Goal: Information Seeking & Learning: Learn about a topic

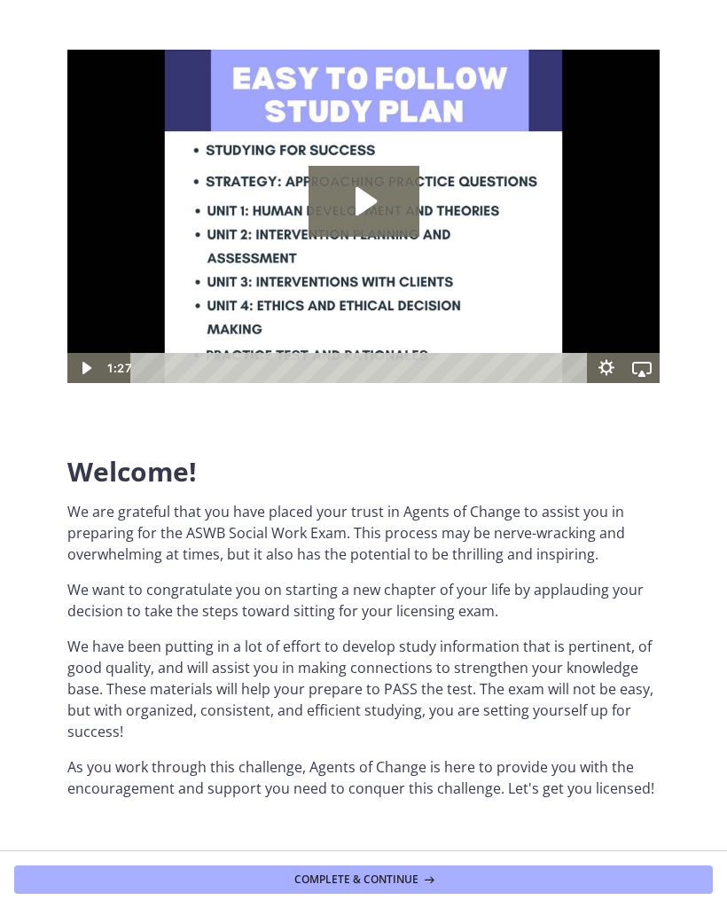
click at [327, 872] on span "Complete & continue" at bounding box center [356, 879] width 124 height 14
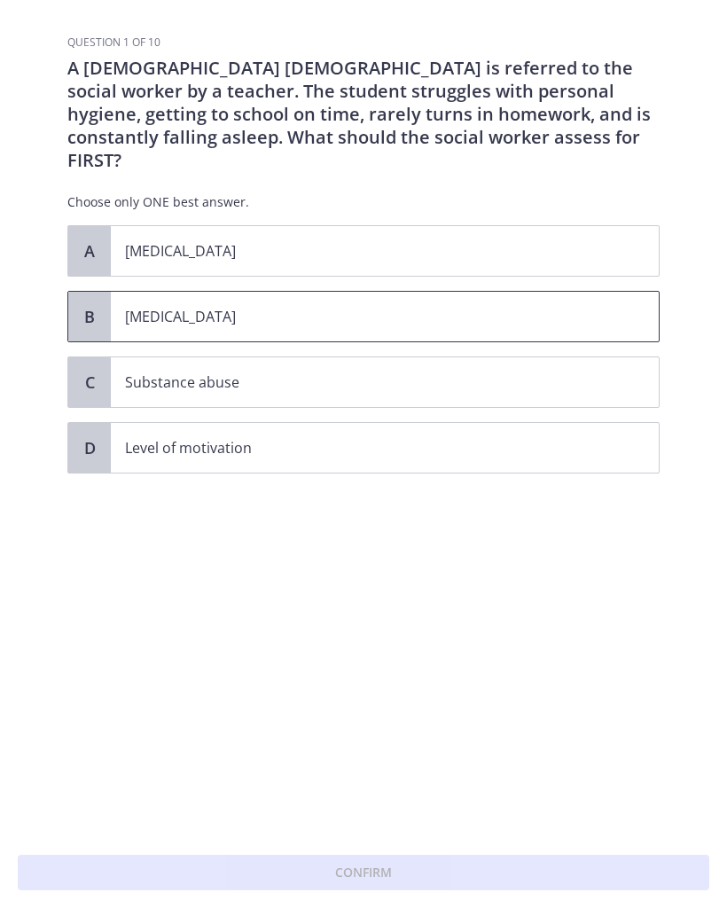
click at [138, 306] on p "[MEDICAL_DATA]" at bounding box center [367, 316] width 484 height 21
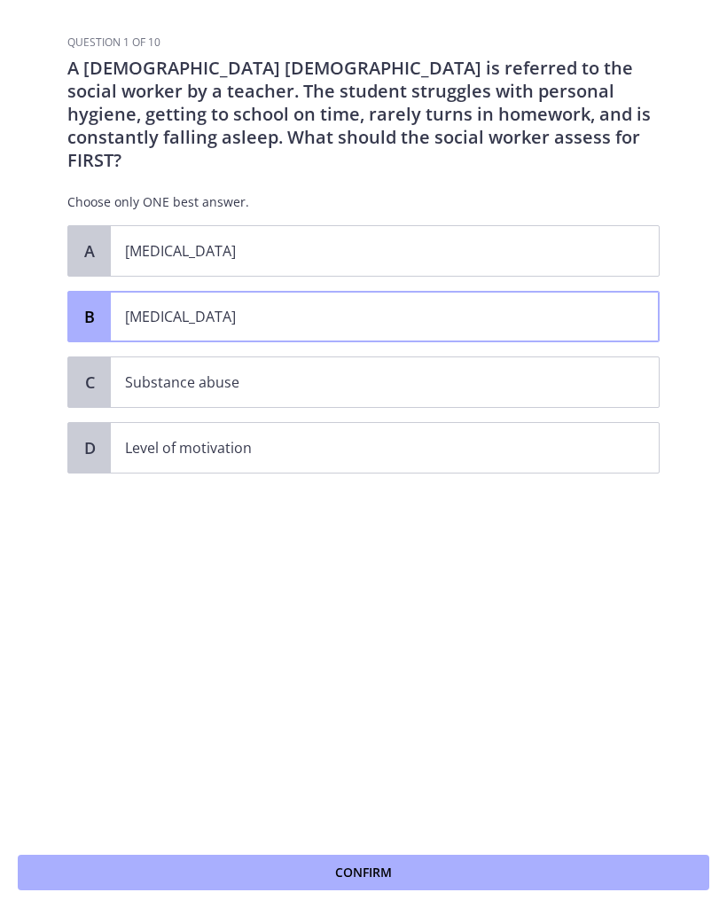
click at [207, 867] on button "Confirm" at bounding box center [363, 872] width 691 height 35
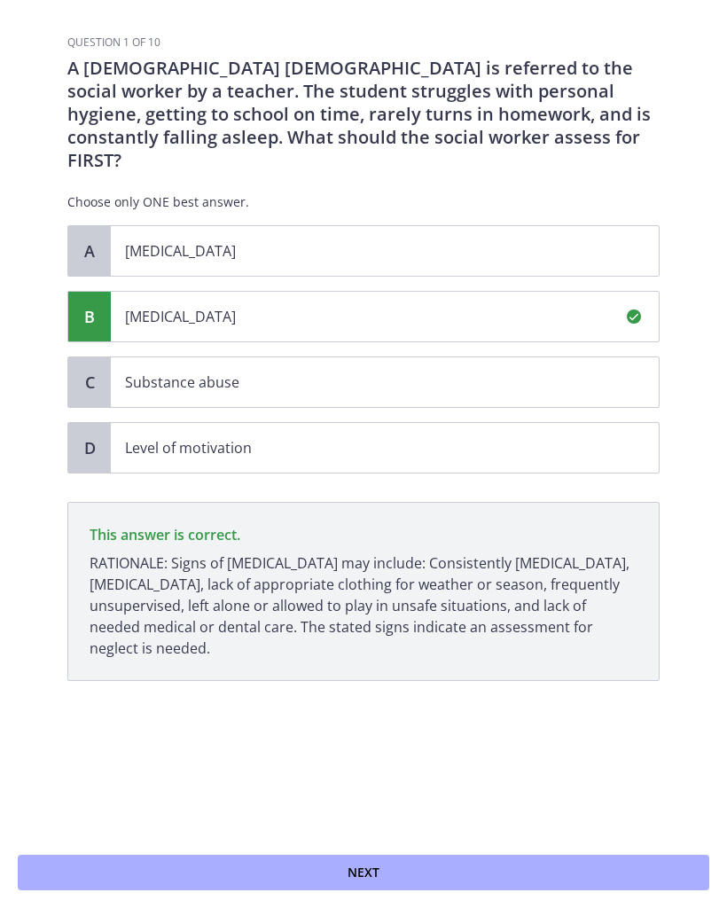
click at [217, 872] on button "Next" at bounding box center [363, 872] width 691 height 35
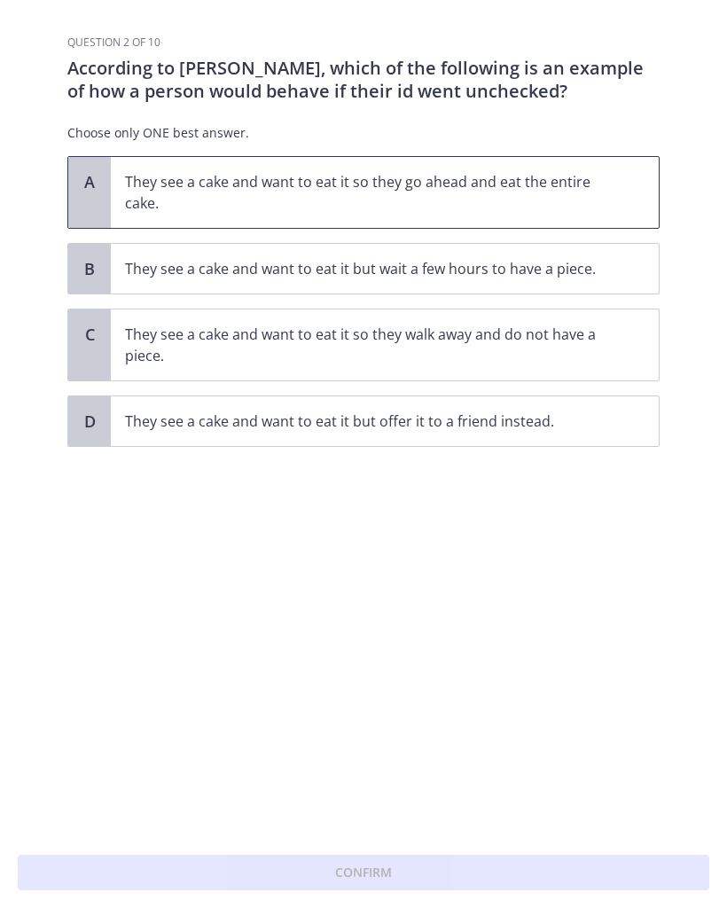
click at [148, 204] on p "They see a cake and want to eat it so they go ahead and eat the entire cake." at bounding box center [367, 192] width 484 height 43
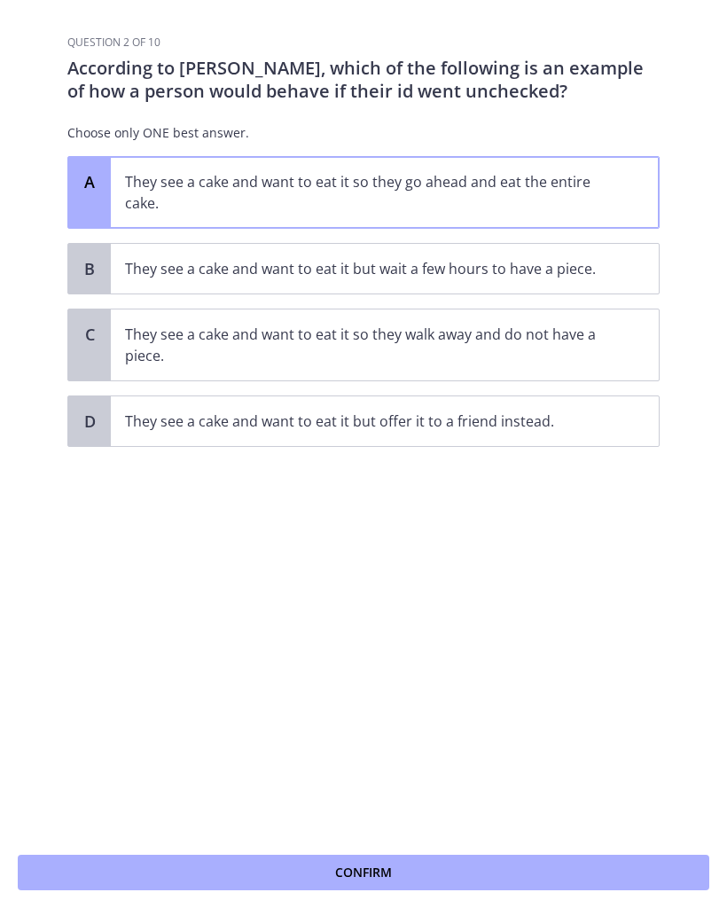
click at [202, 867] on button "Confirm" at bounding box center [363, 872] width 691 height 35
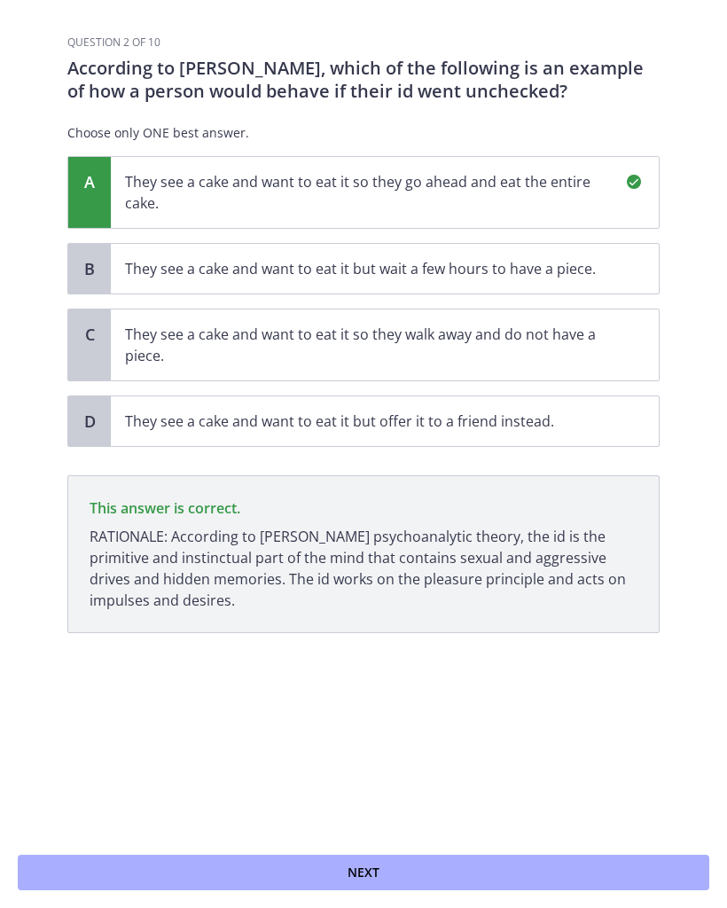
click at [215, 870] on button "Next" at bounding box center [363, 872] width 691 height 35
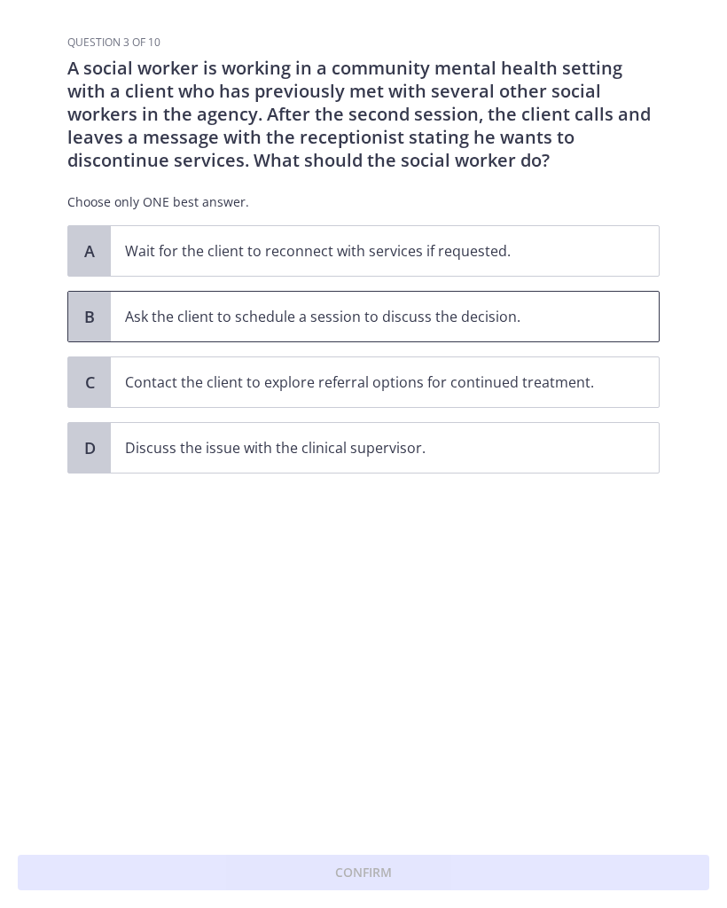
click at [150, 316] on p "Ask the client to schedule a session to discuss the decision." at bounding box center [367, 316] width 484 height 21
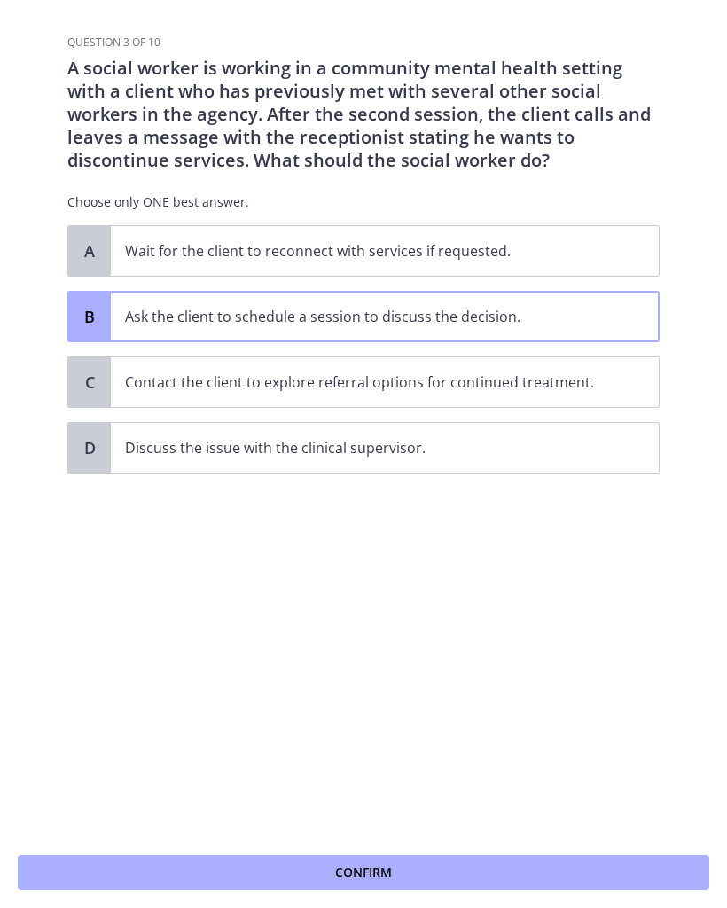
click at [277, 860] on button "Confirm" at bounding box center [363, 872] width 691 height 35
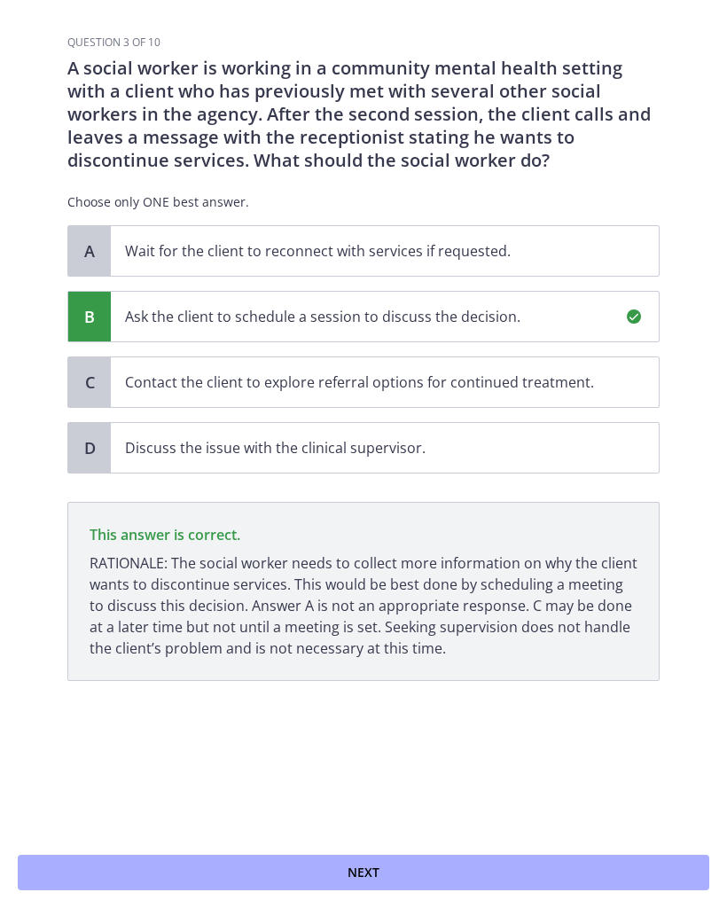
click at [285, 869] on button "Next" at bounding box center [363, 872] width 691 height 35
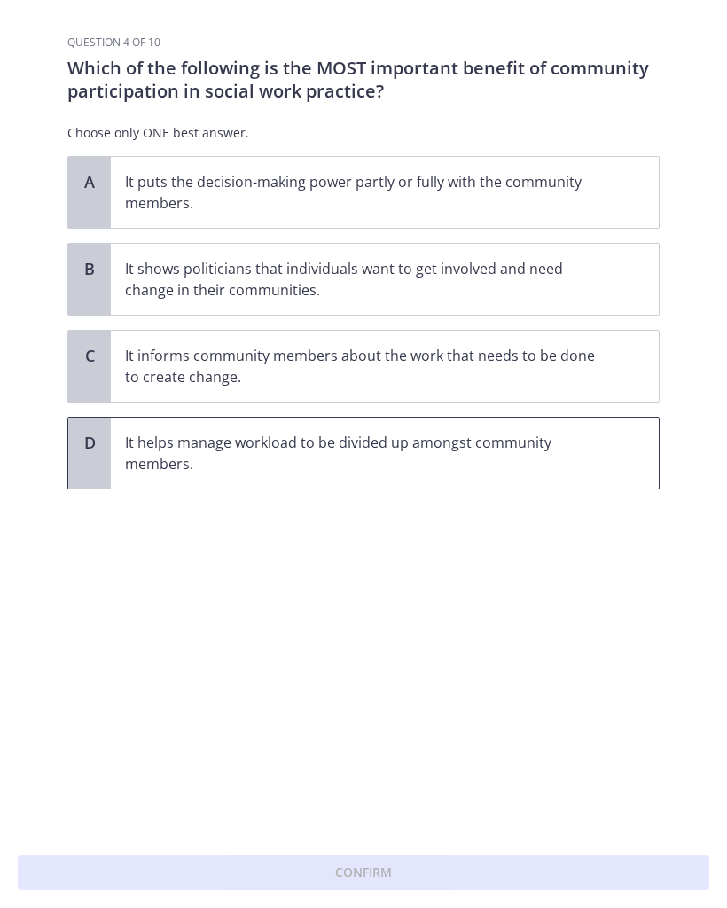
click at [245, 450] on p "It helps manage workload to be divided up amongst community members." at bounding box center [367, 453] width 484 height 43
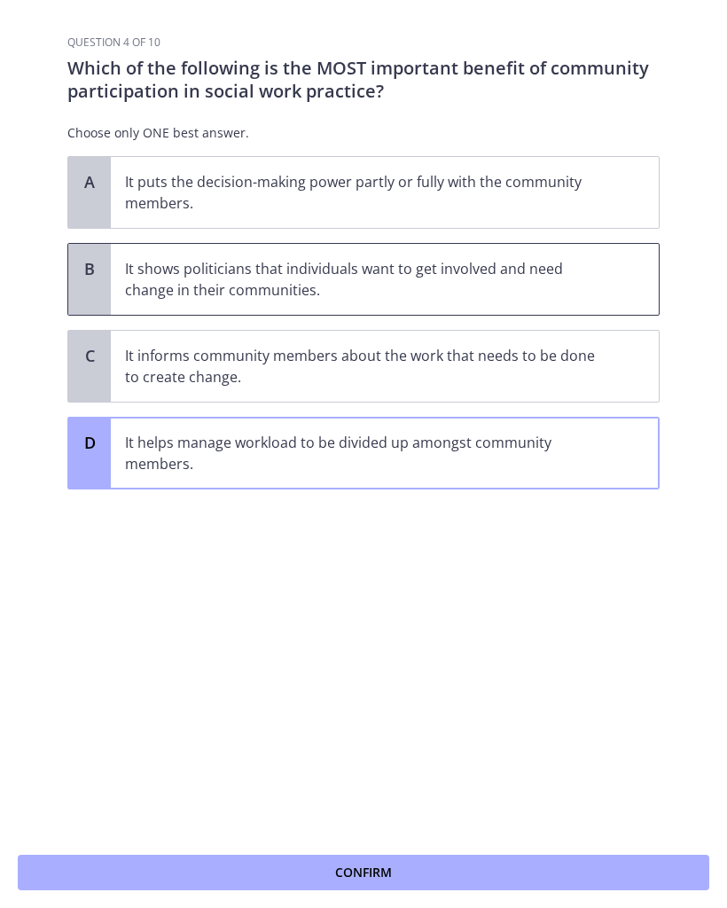
click at [177, 251] on span "It shows politicians that individuals want to get involved and need change in t…" at bounding box center [385, 279] width 548 height 71
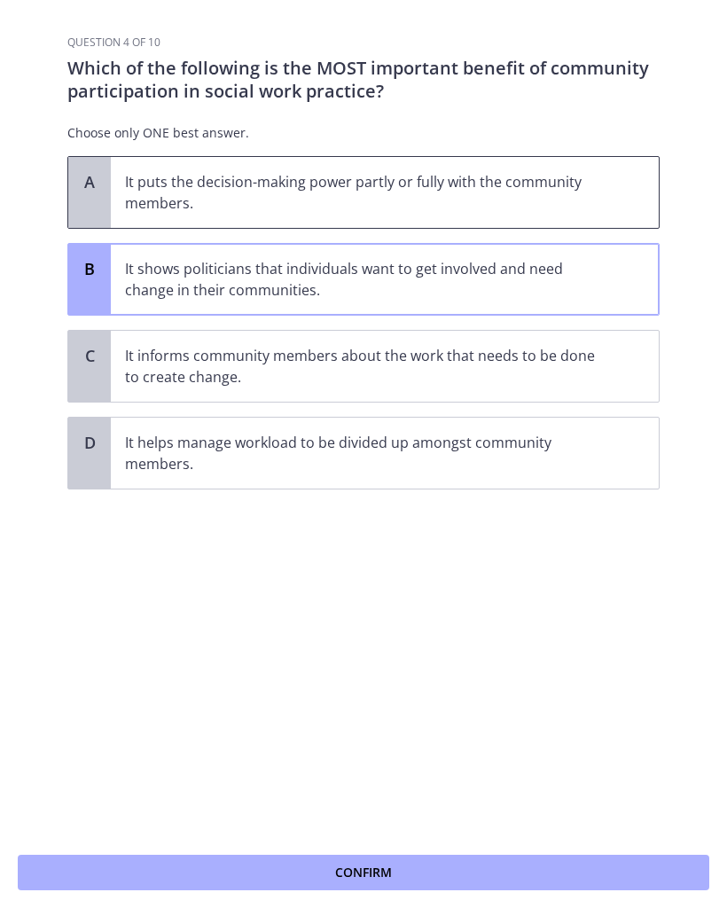
click at [160, 204] on p "It puts the decision-making power partly or fully with the community members." at bounding box center [367, 192] width 484 height 43
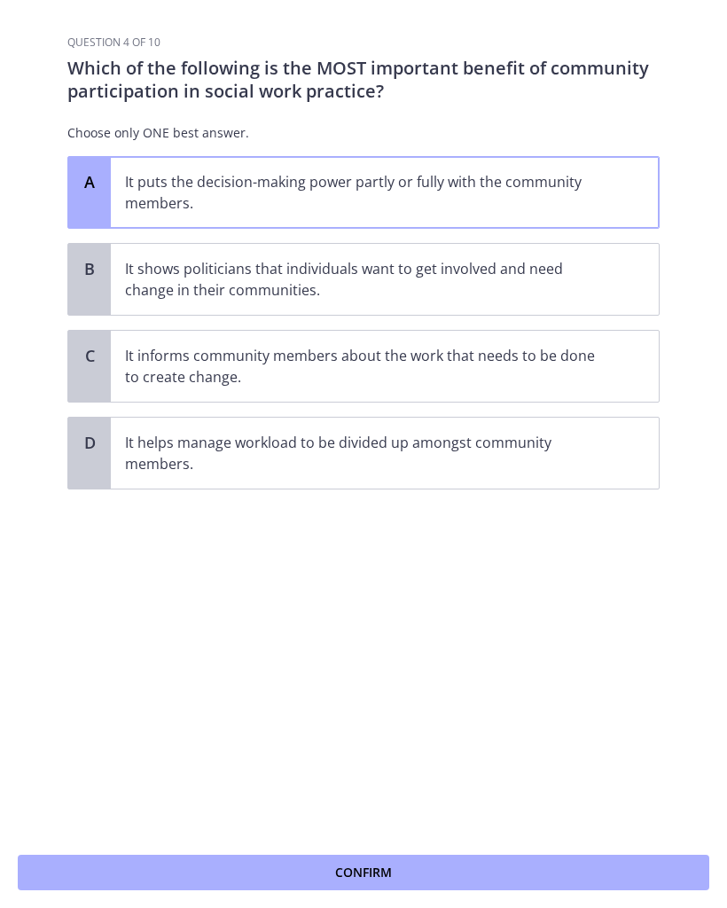
click at [165, 866] on button "Confirm" at bounding box center [363, 872] width 691 height 35
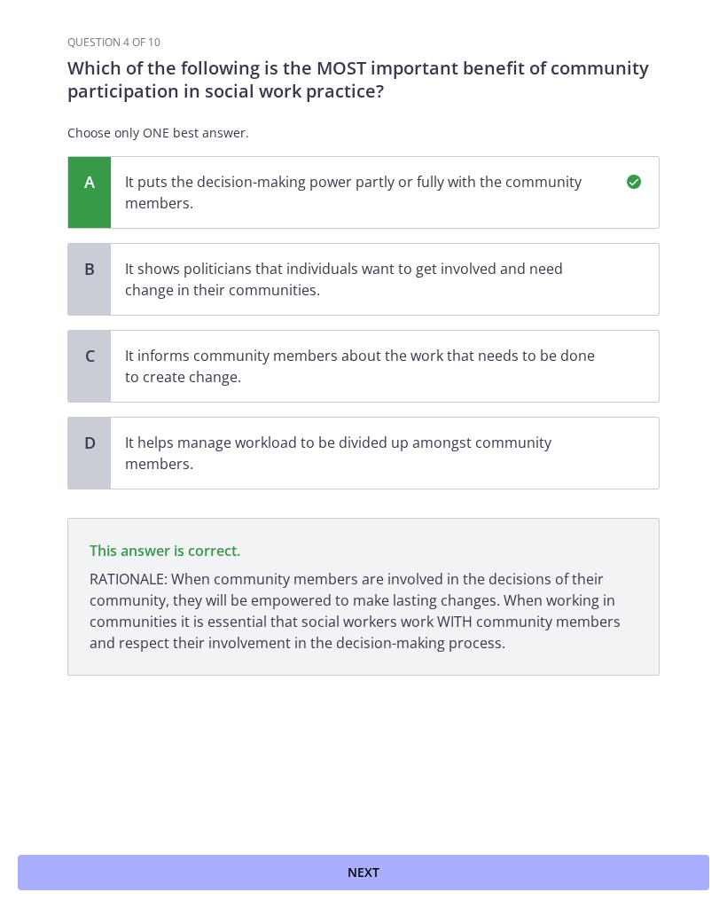
click at [165, 864] on button "Next" at bounding box center [363, 872] width 691 height 35
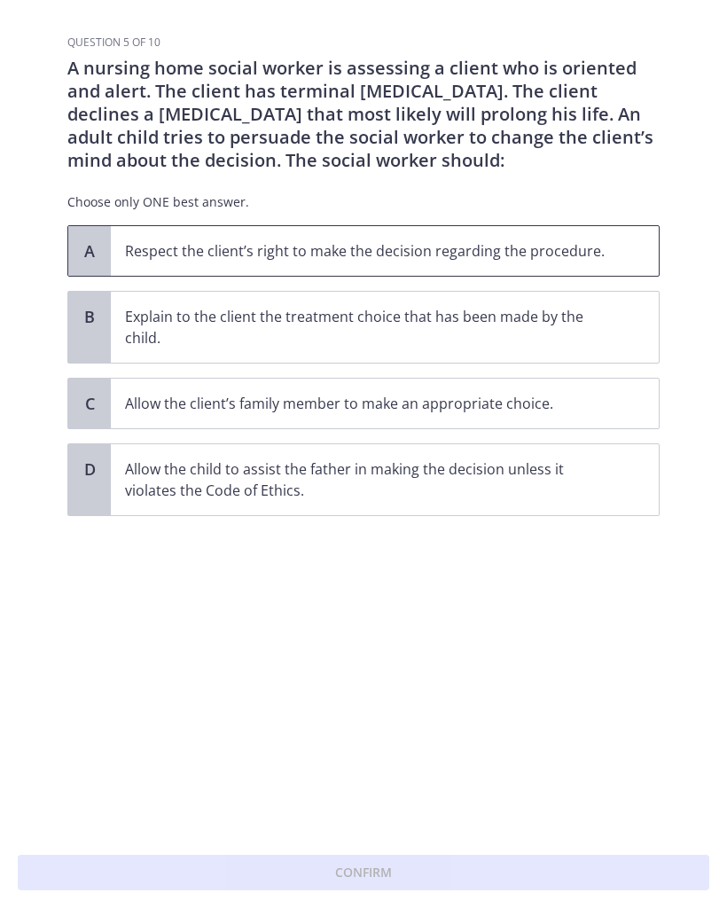
click at [180, 248] on p "Respect the client’s right to make the decision regarding the procedure." at bounding box center [367, 250] width 484 height 21
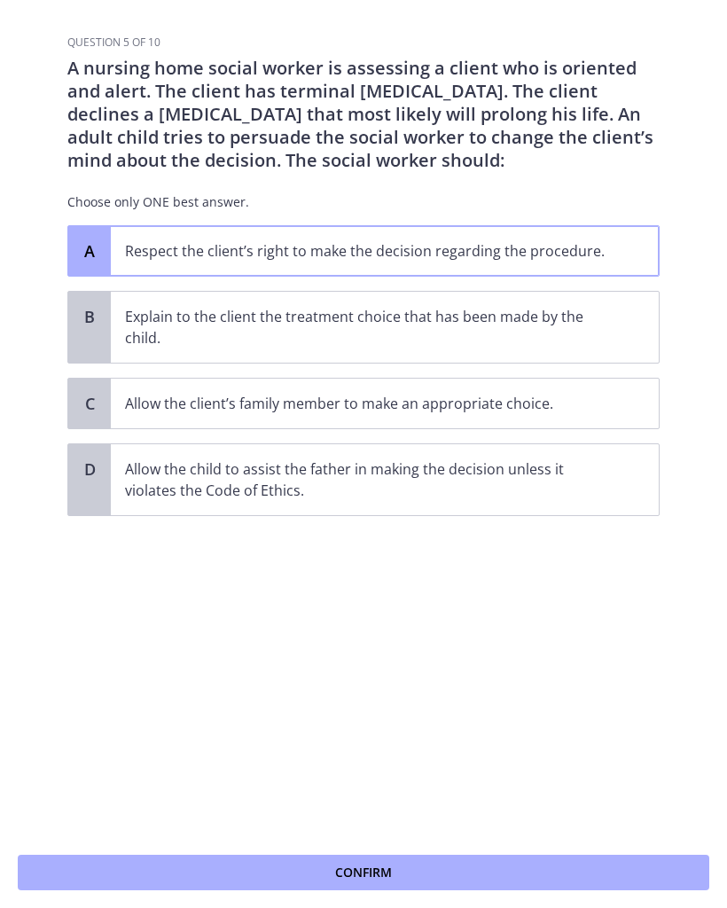
click at [225, 865] on button "Confirm" at bounding box center [363, 872] width 691 height 35
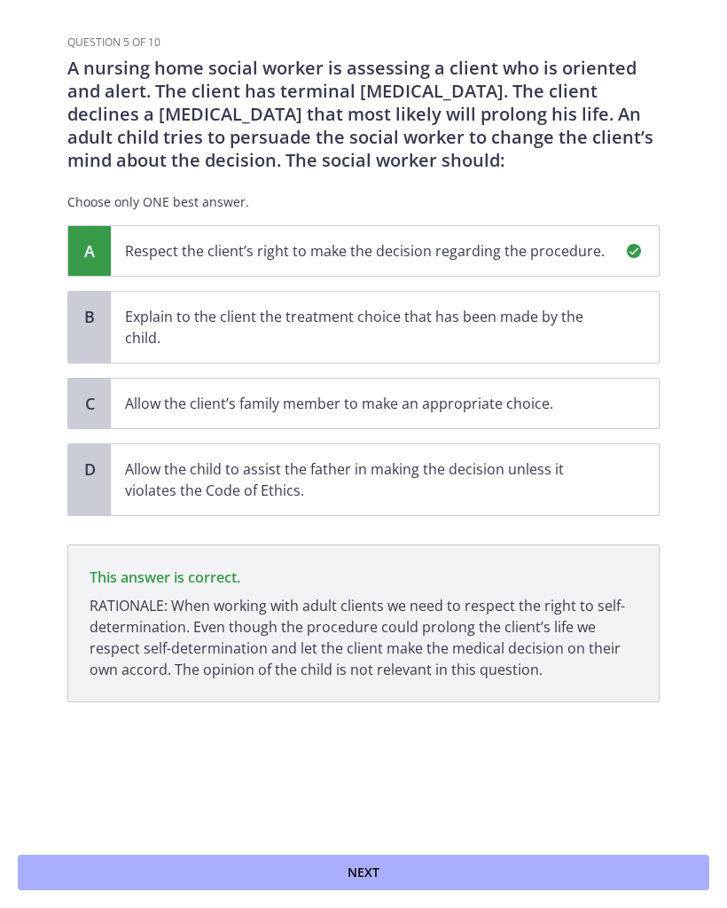
click at [207, 861] on button "Next" at bounding box center [363, 872] width 691 height 35
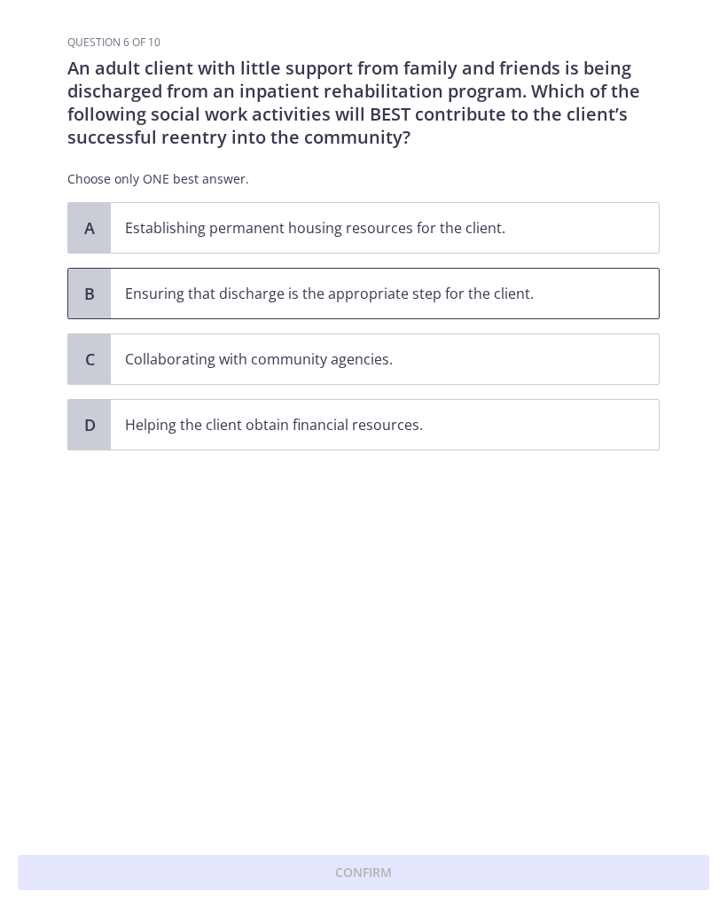
click at [157, 299] on p "Ensuring that discharge is the appropriate step for the client." at bounding box center [367, 293] width 484 height 21
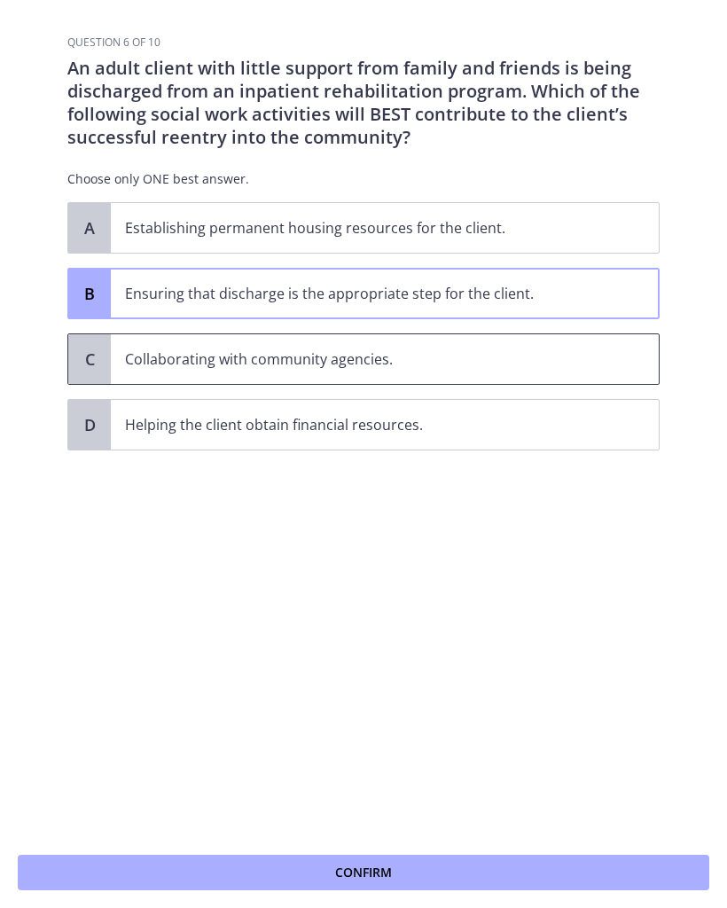
click at [193, 361] on p "Collaborating with community agencies." at bounding box center [367, 358] width 484 height 21
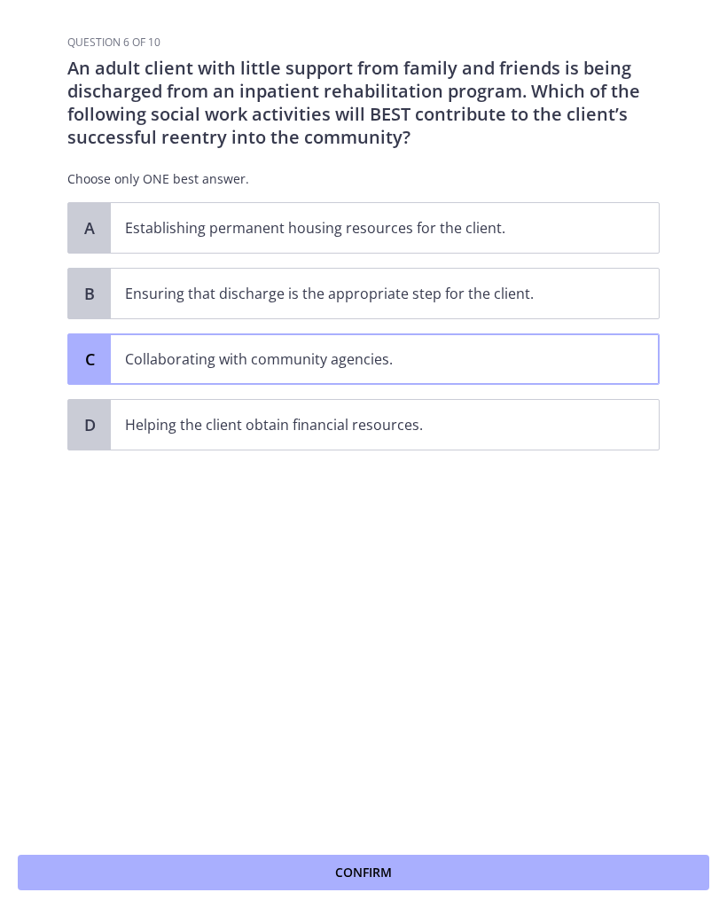
click at [205, 857] on button "Confirm" at bounding box center [363, 872] width 691 height 35
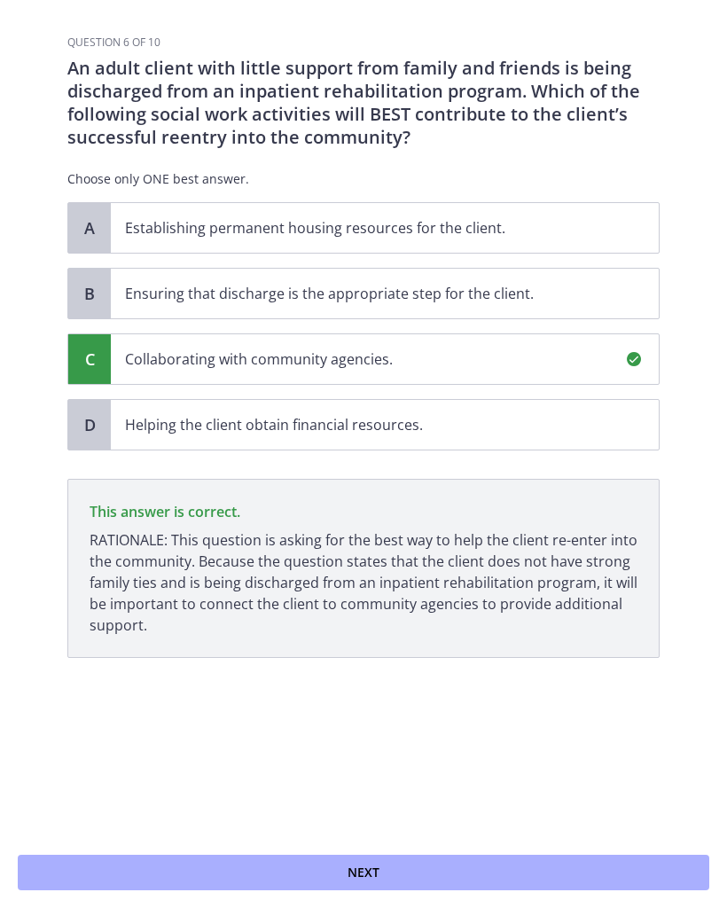
click at [170, 866] on button "Next" at bounding box center [363, 872] width 691 height 35
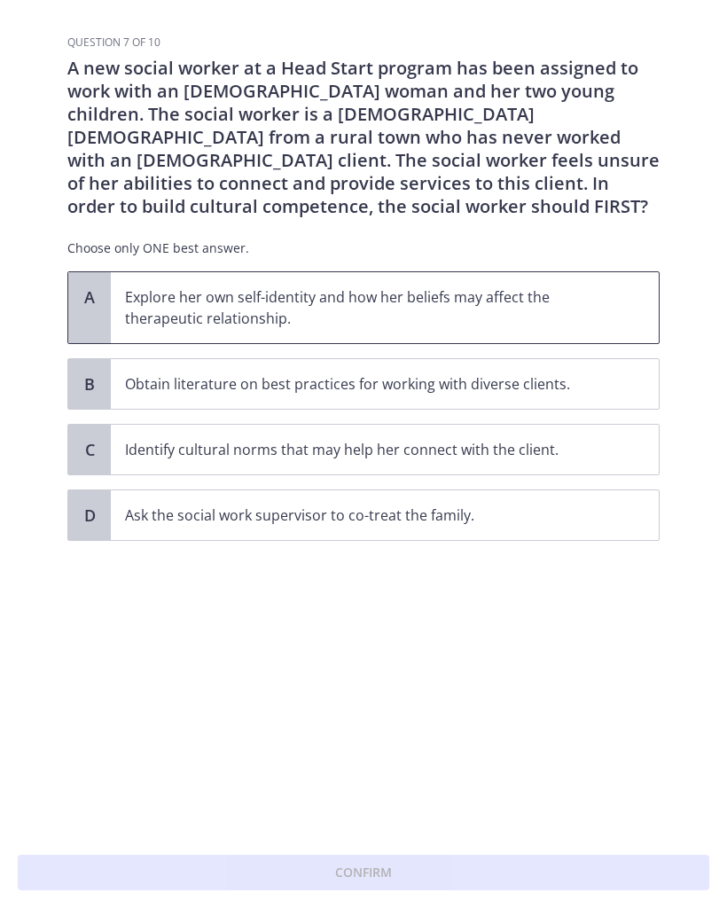
click at [157, 304] on p "Explore her own self-identity and how her beliefs may affect the therapeutic re…" at bounding box center [367, 307] width 484 height 43
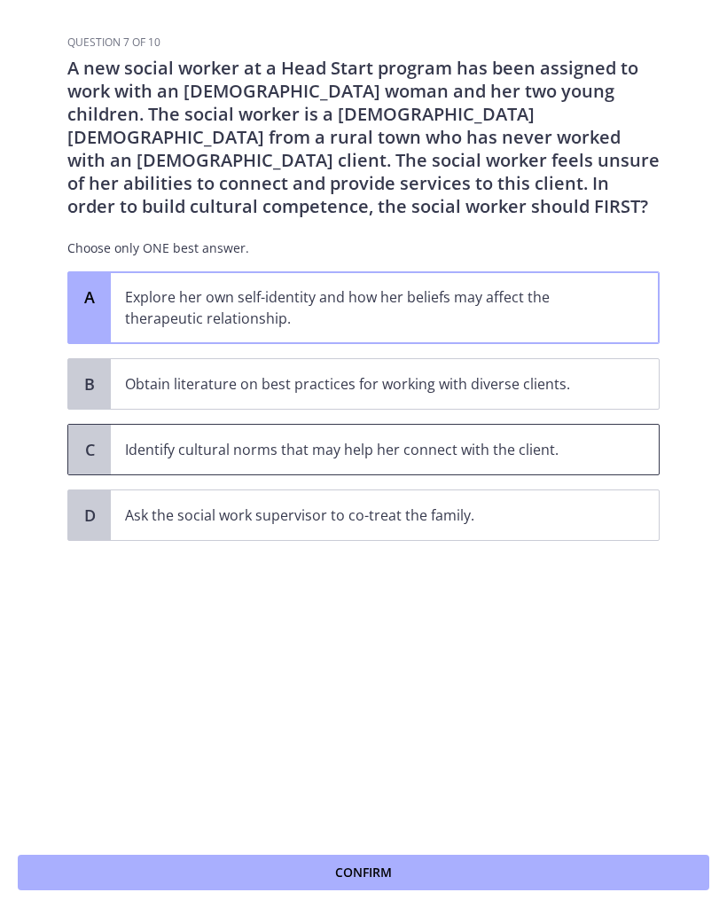
click at [203, 449] on p "Identify cultural norms that may help her connect with the client." at bounding box center [367, 449] width 484 height 21
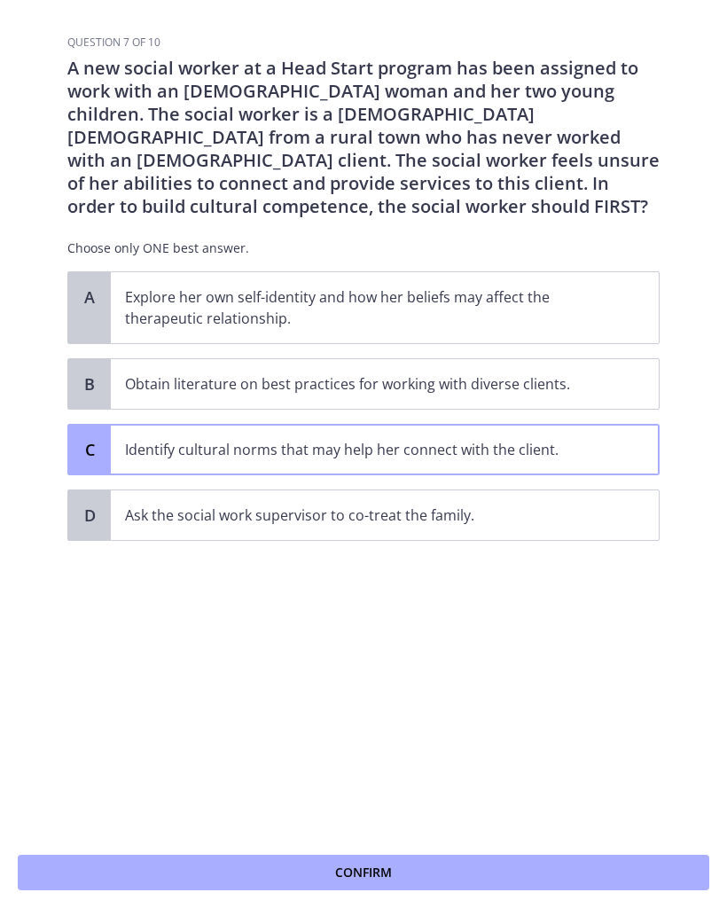
click at [187, 866] on button "Confirm" at bounding box center [363, 872] width 691 height 35
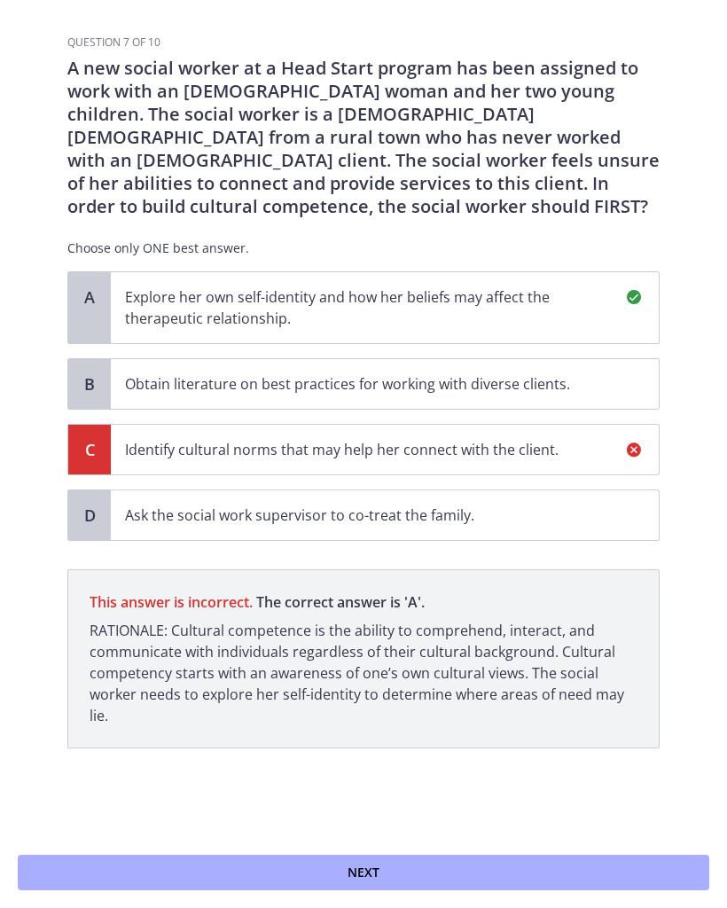
click at [259, 863] on button "Next" at bounding box center [363, 872] width 691 height 35
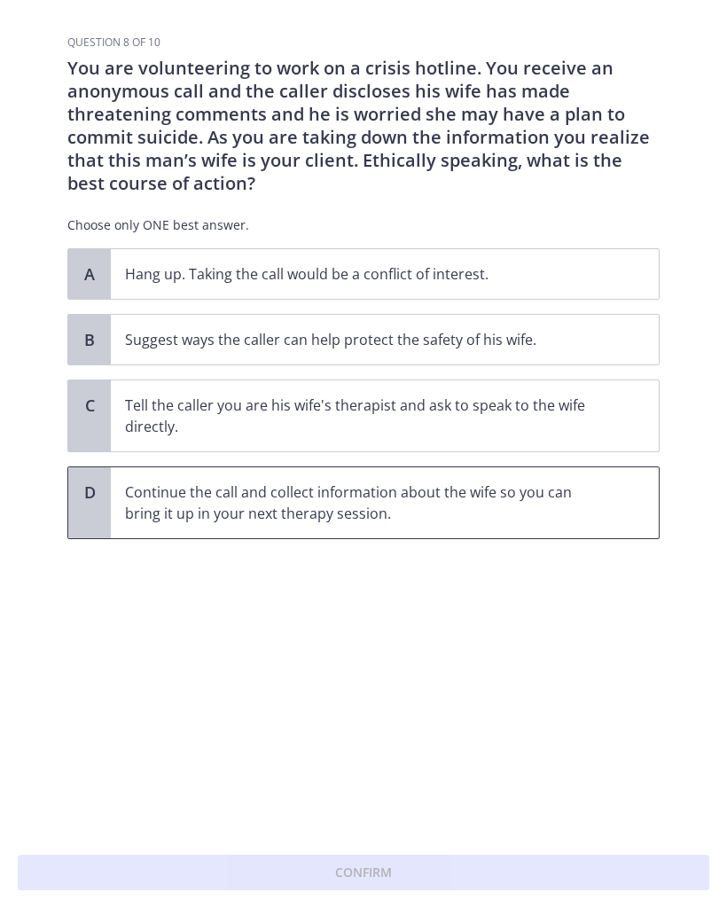
click at [137, 496] on p "Continue the call and collect information about the wife so you can bring it up…" at bounding box center [367, 502] width 484 height 43
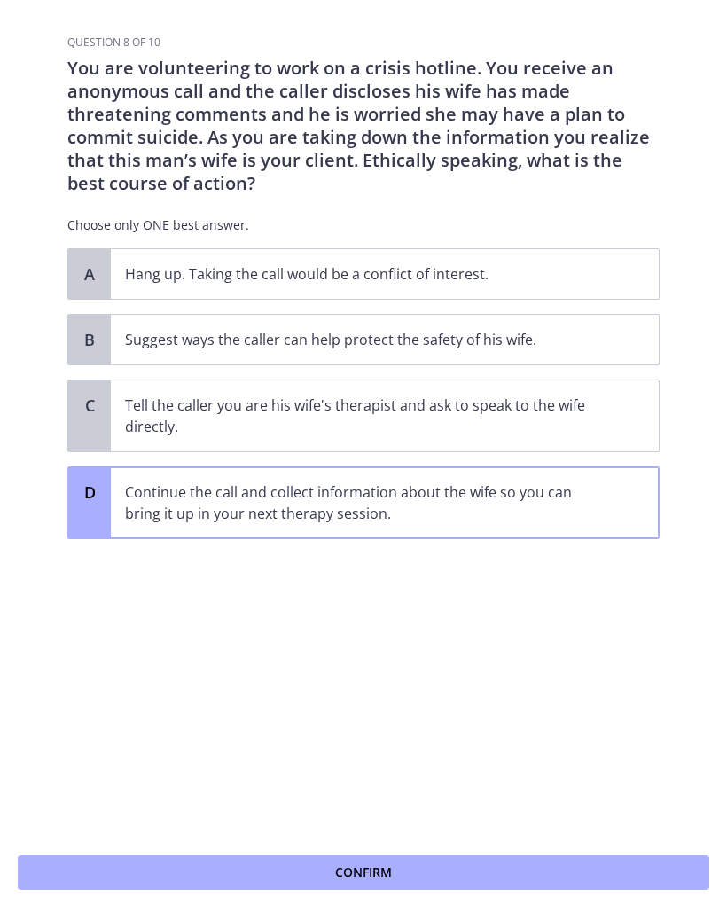
click at [253, 871] on button "Confirm" at bounding box center [363, 872] width 691 height 35
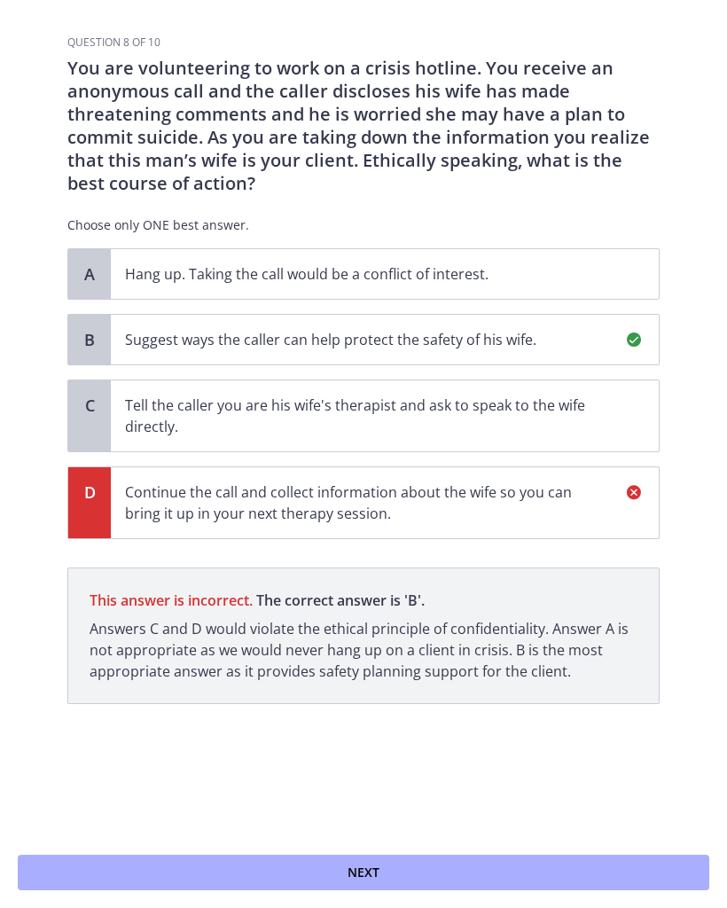
click at [356, 876] on span "Next" at bounding box center [363, 872] width 32 height 21
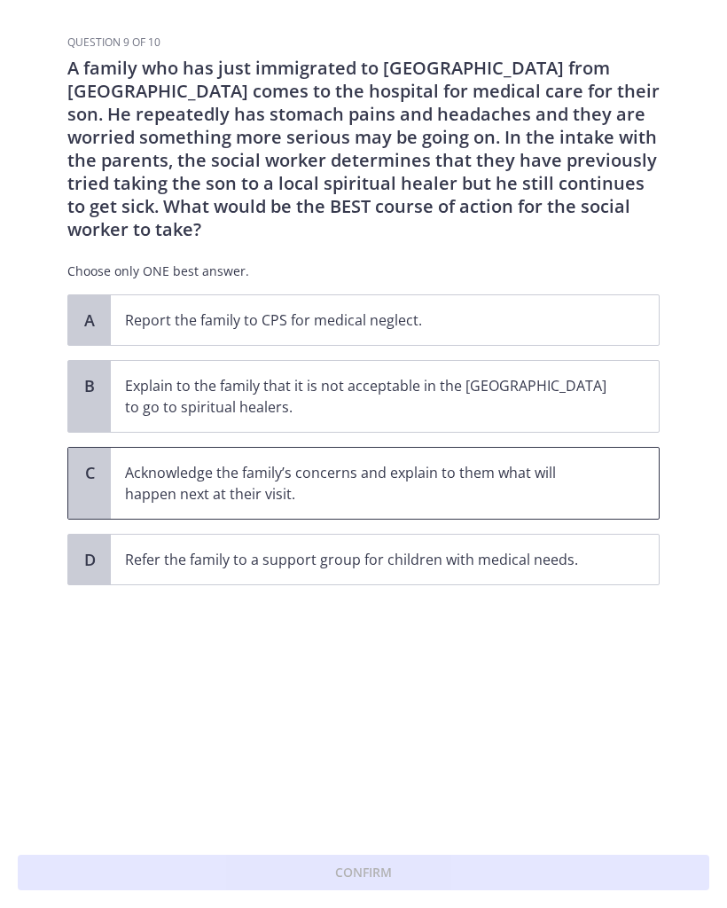
click at [166, 462] on p "Acknowledge the family’s concerns and explain to them what will happen next at …" at bounding box center [367, 483] width 484 height 43
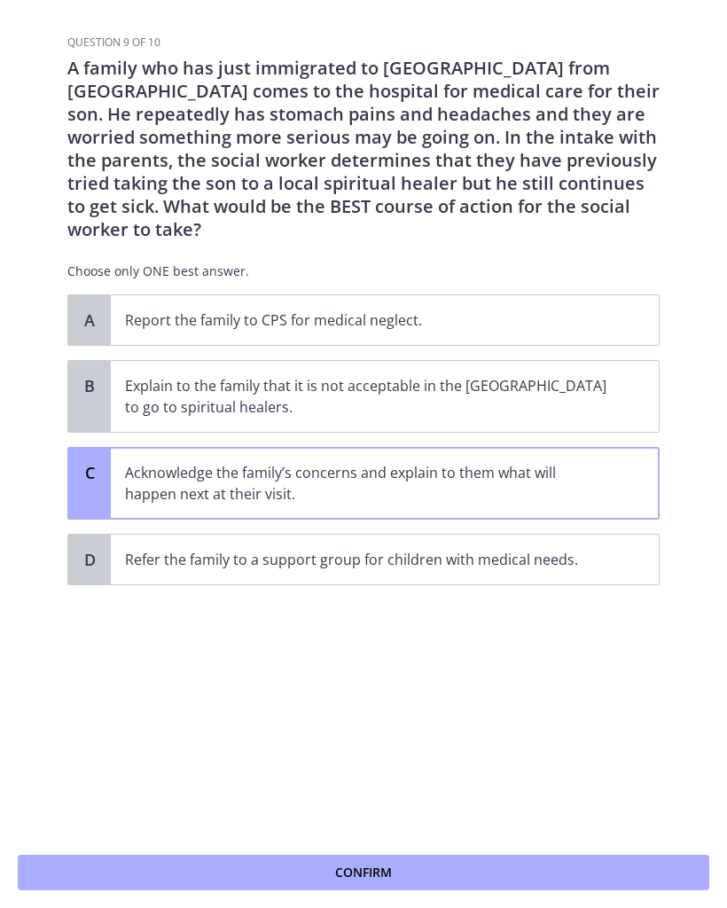
click at [270, 870] on button "Confirm" at bounding box center [363, 872] width 691 height 35
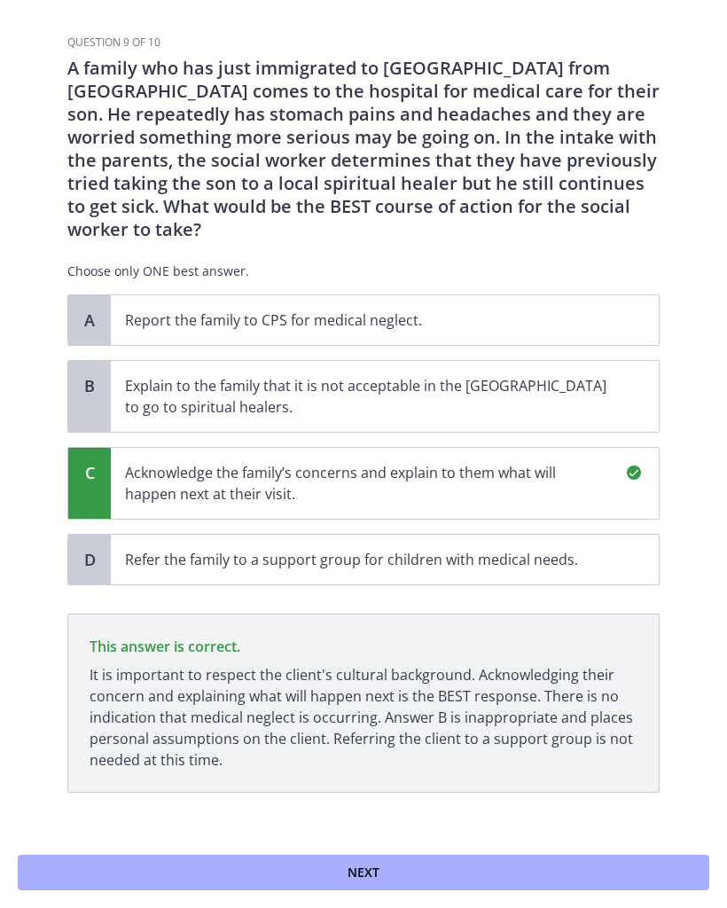
scroll to position [4, 0]
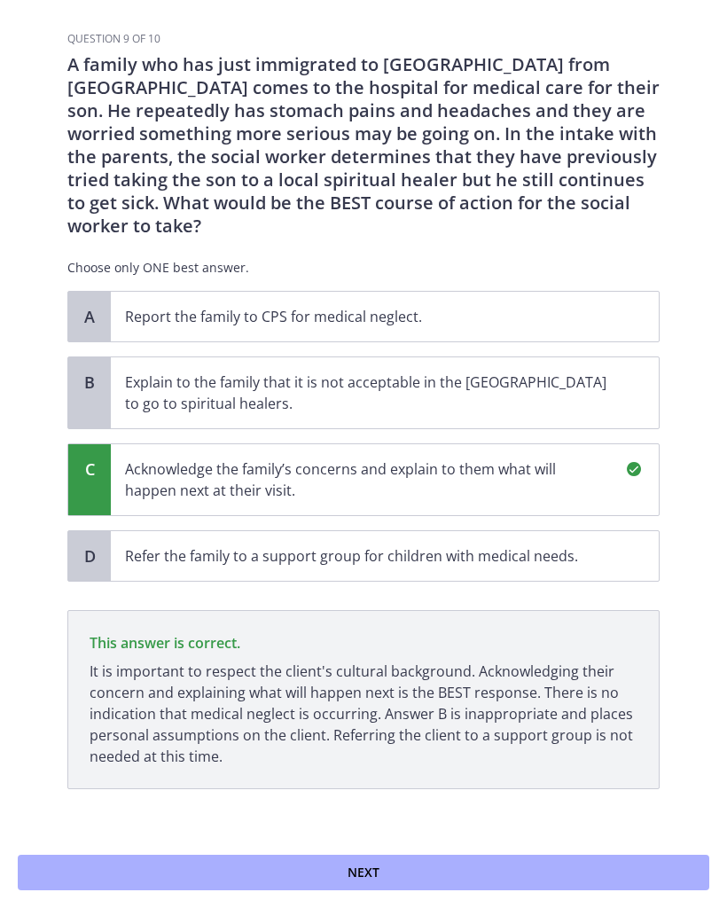
click at [277, 872] on button "Next" at bounding box center [363, 872] width 691 height 35
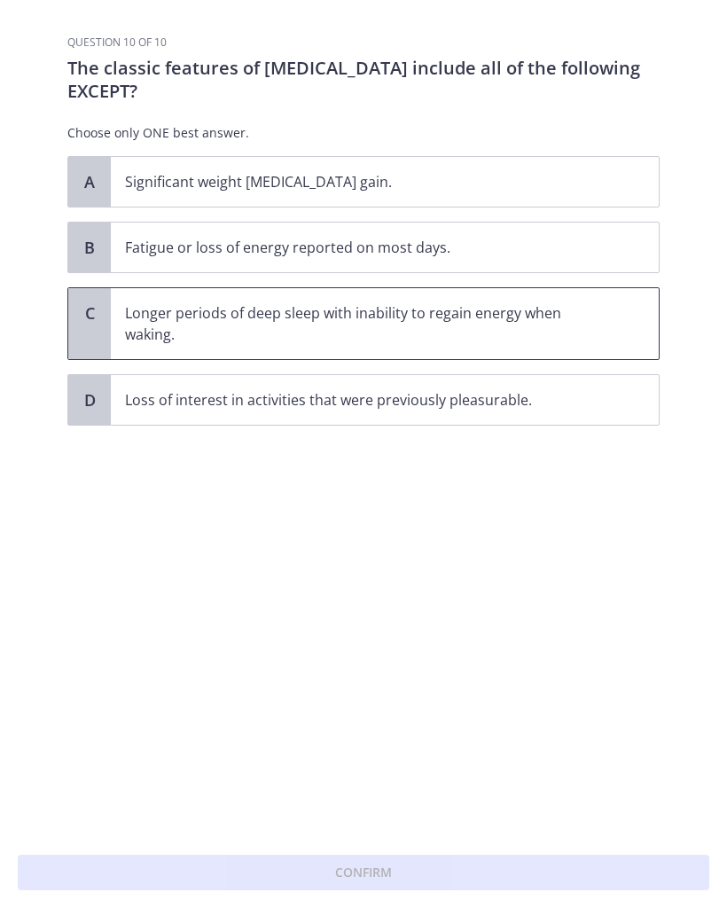
click at [154, 331] on p "Longer periods of deep sleep with inability to regain energy when waking." at bounding box center [367, 323] width 484 height 43
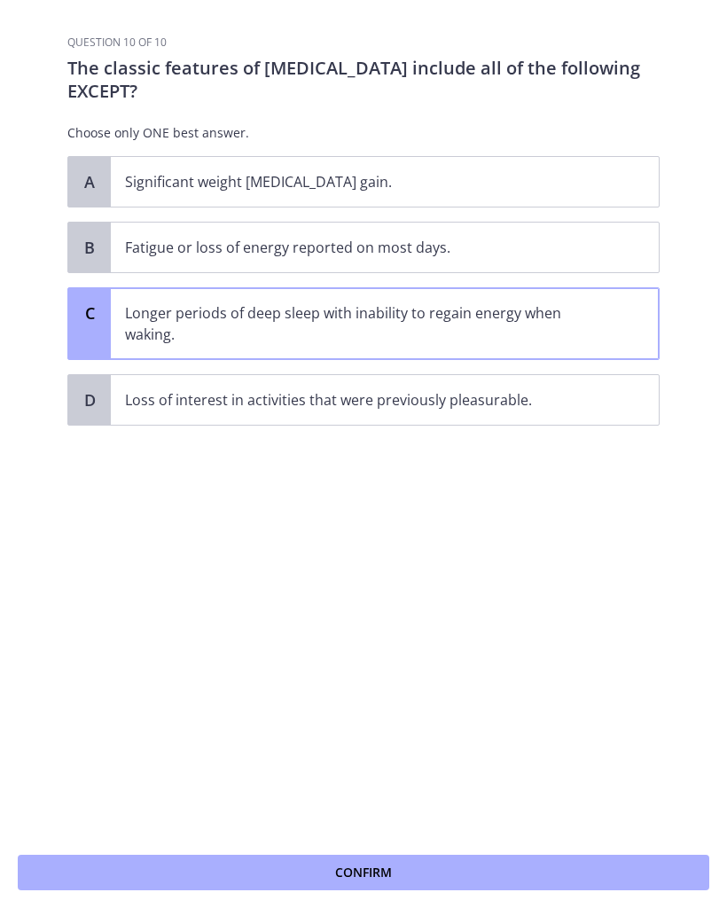
click at [191, 847] on div "Confirm" at bounding box center [363, 872] width 727 height 71
click at [200, 861] on button "Confirm" at bounding box center [363, 872] width 691 height 35
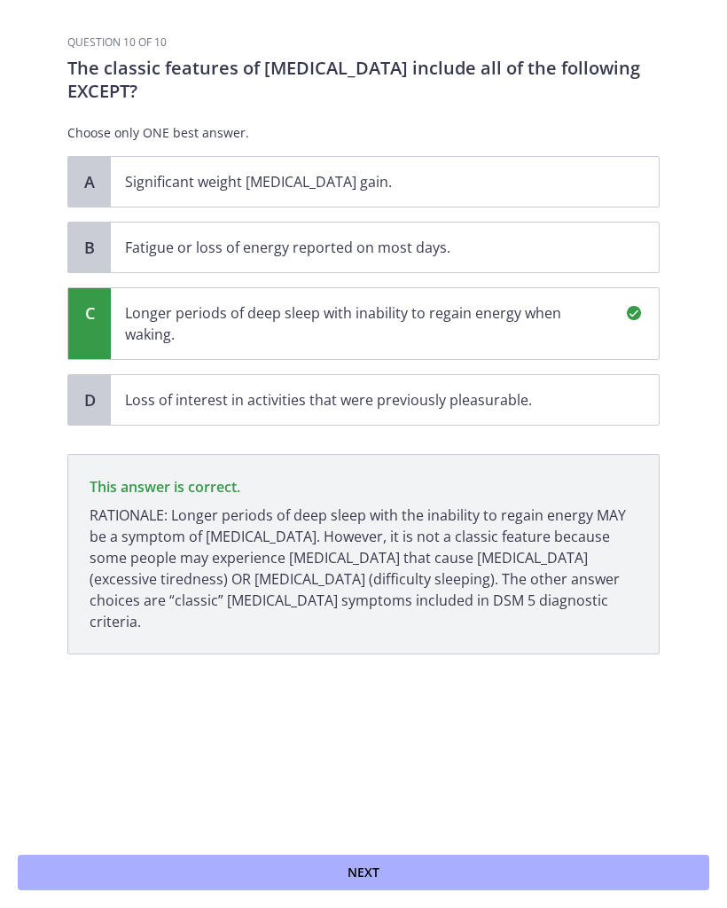
click at [205, 876] on button "Next" at bounding box center [363, 872] width 691 height 35
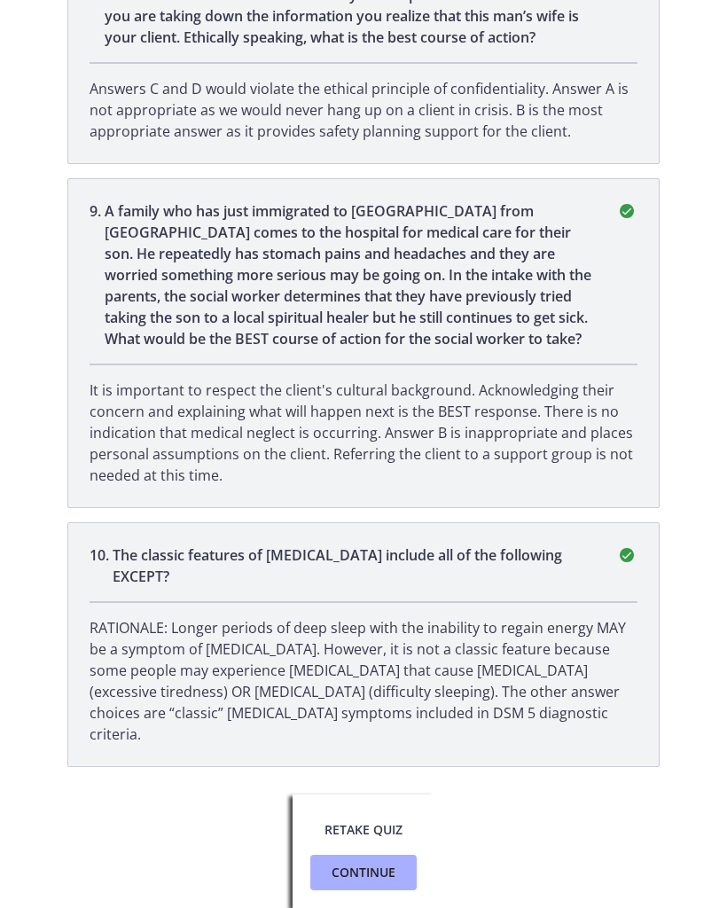
scroll to position [2303, 0]
click at [351, 861] on button "Continue" at bounding box center [363, 872] width 106 height 35
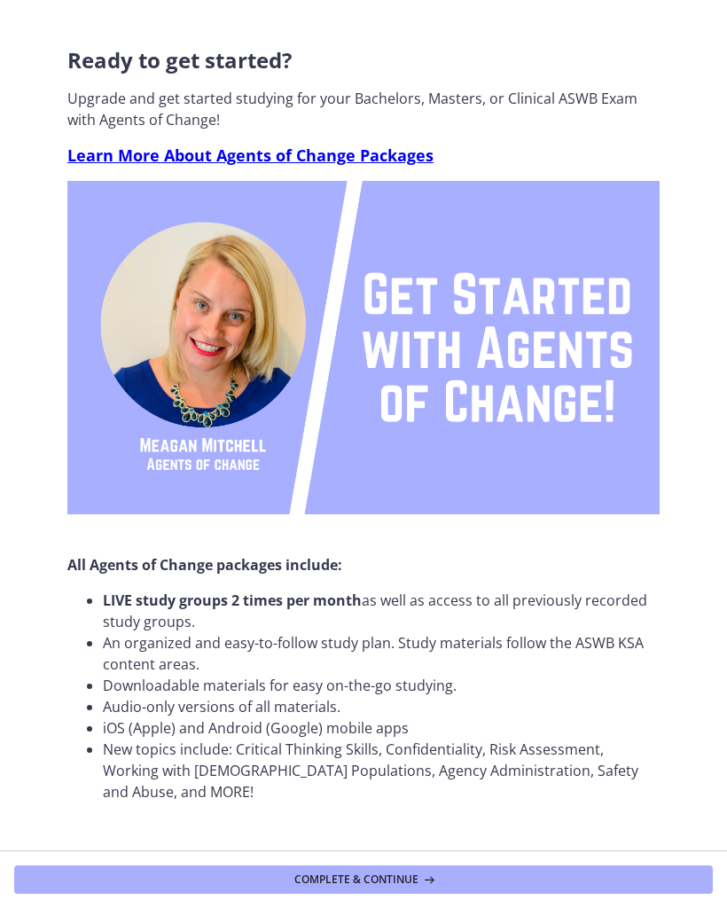
click at [333, 878] on span "Complete & continue" at bounding box center [356, 879] width 124 height 14
